Goal: Task Accomplishment & Management: Manage account settings

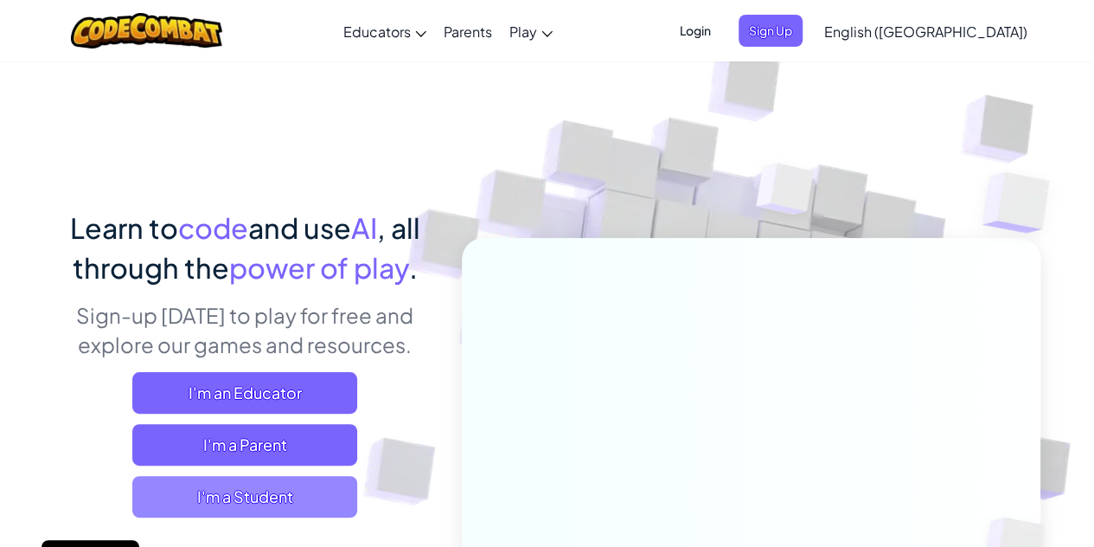
click at [208, 478] on span "I'm a Student" at bounding box center [244, 497] width 225 height 42
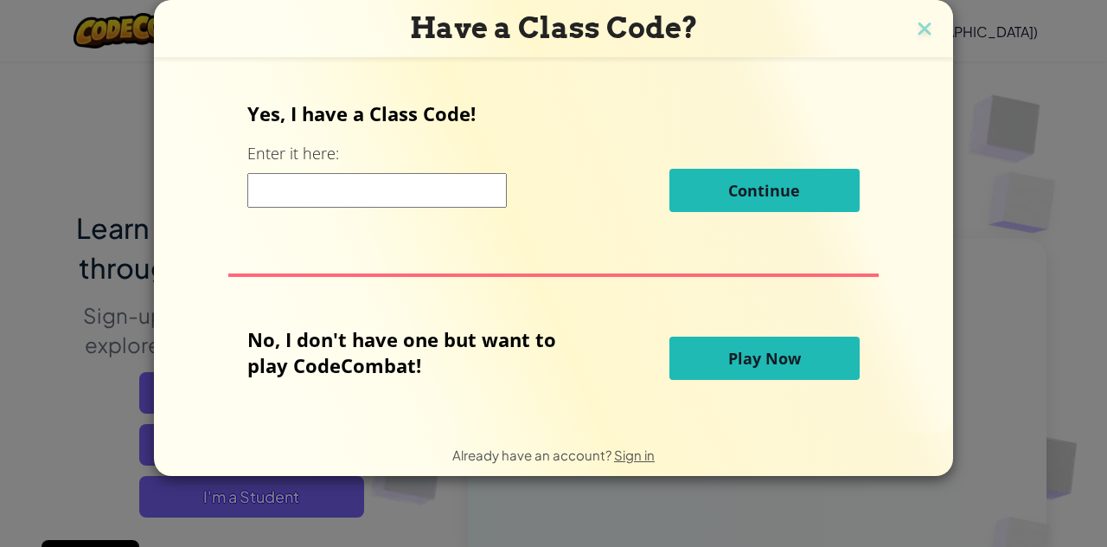
click at [728, 357] on span "Play Now" at bounding box center [764, 358] width 73 height 21
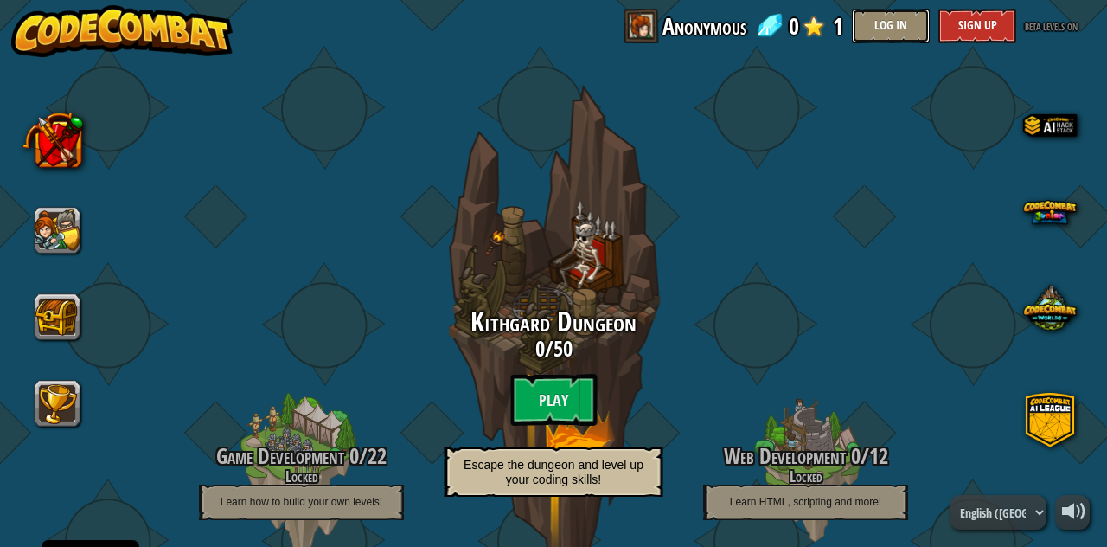
click at [907, 23] on button "Log In" at bounding box center [891, 26] width 78 height 35
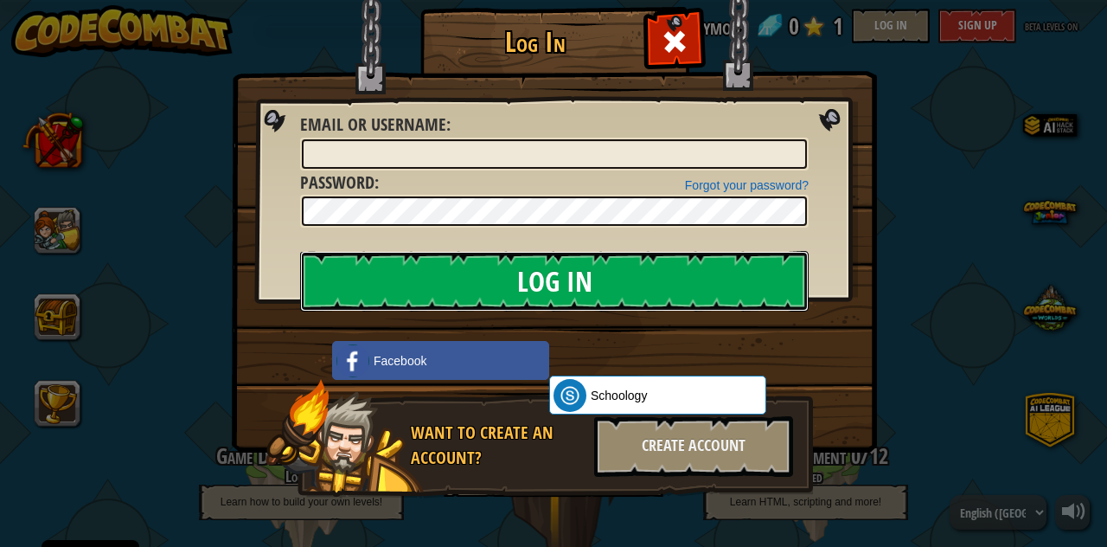
click at [699, 283] on input "Log In" at bounding box center [554, 281] width 509 height 61
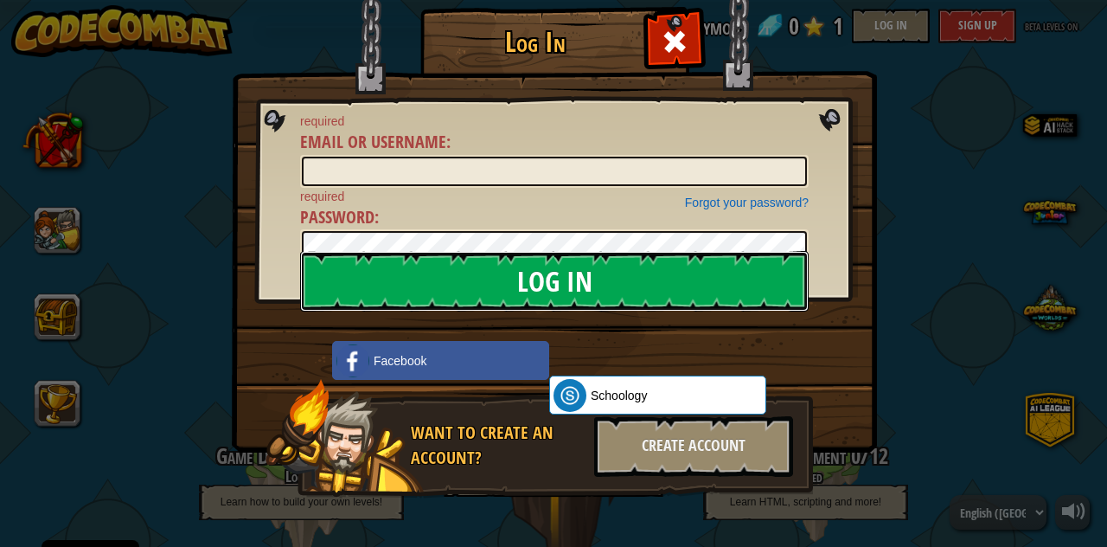
click at [699, 283] on input "Log In" at bounding box center [554, 281] width 509 height 61
click at [430, 309] on input "Log In" at bounding box center [554, 281] width 509 height 61
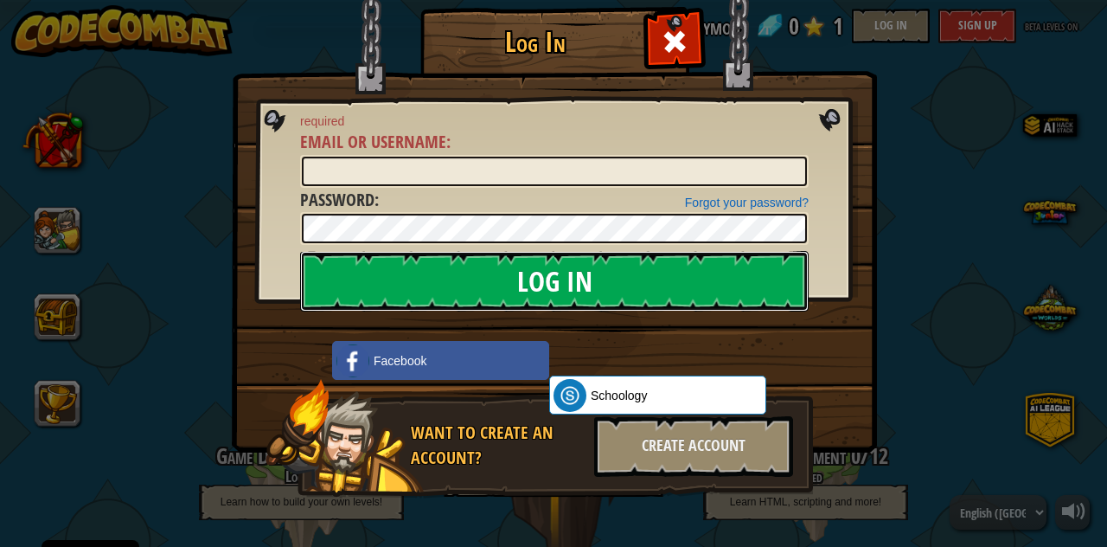
click at [424, 300] on input "Log In" at bounding box center [554, 281] width 509 height 61
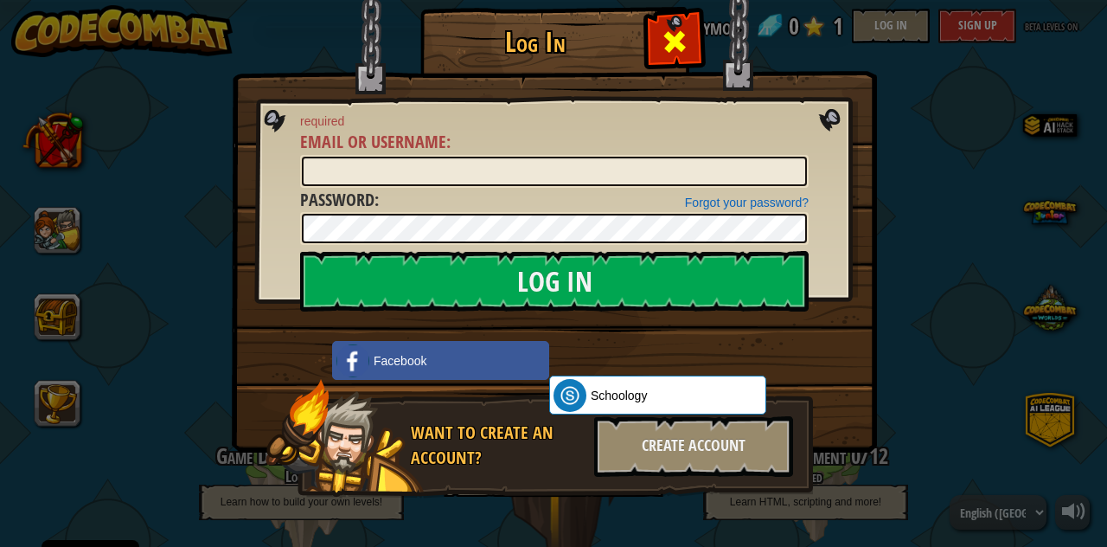
click at [666, 42] on span at bounding box center [675, 42] width 28 height 28
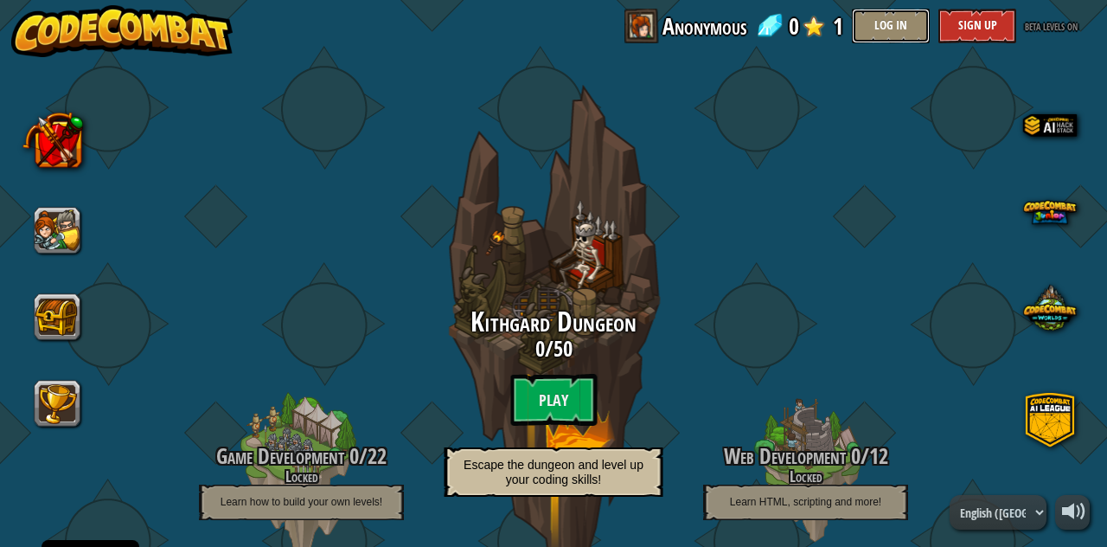
click at [900, 30] on button "Log In" at bounding box center [891, 26] width 78 height 35
